Goal: Task Accomplishment & Management: Use online tool/utility

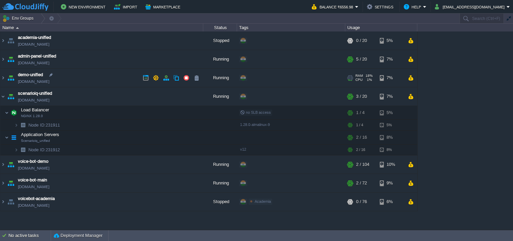
click at [7, 77] on img at bounding box center [10, 78] width 9 height 18
click at [2, 77] on img at bounding box center [2, 78] width 5 height 18
click at [3, 80] on img at bounding box center [2, 78] width 5 height 18
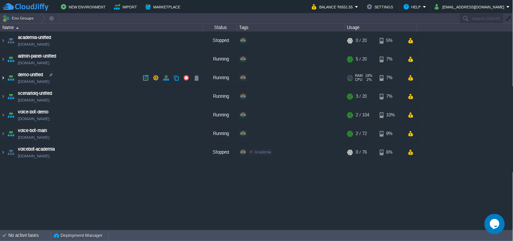
click at [0, 81] on img at bounding box center [2, 78] width 5 height 18
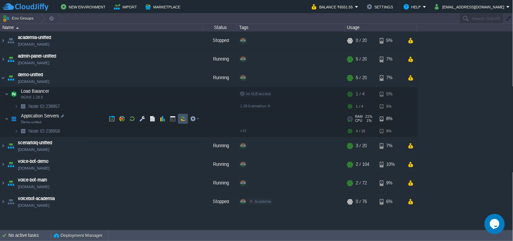
click at [183, 119] on button "button" at bounding box center [183, 119] width 6 height 6
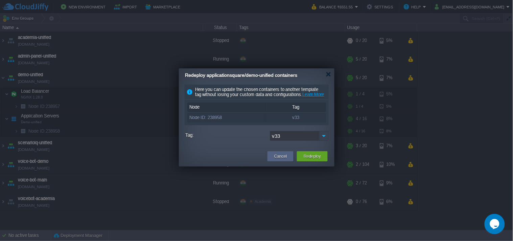
click at [323, 141] on img at bounding box center [323, 136] width 9 height 10
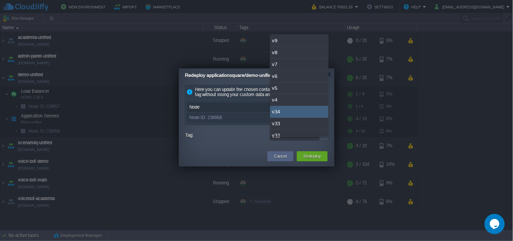
click at [284, 116] on div "v34" at bounding box center [299, 112] width 58 height 12
type input "v34"
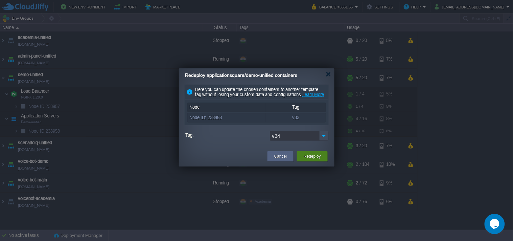
click at [322, 161] on div "Redeploy" at bounding box center [312, 156] width 21 height 10
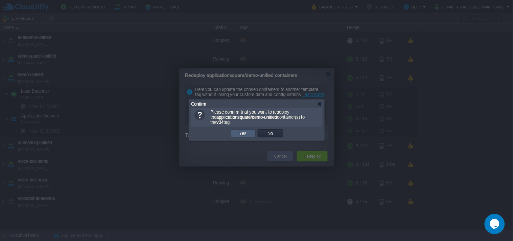
click at [244, 133] on button "Yes" at bounding box center [243, 133] width 12 height 6
